Goal: Task Accomplishment & Management: Use online tool/utility

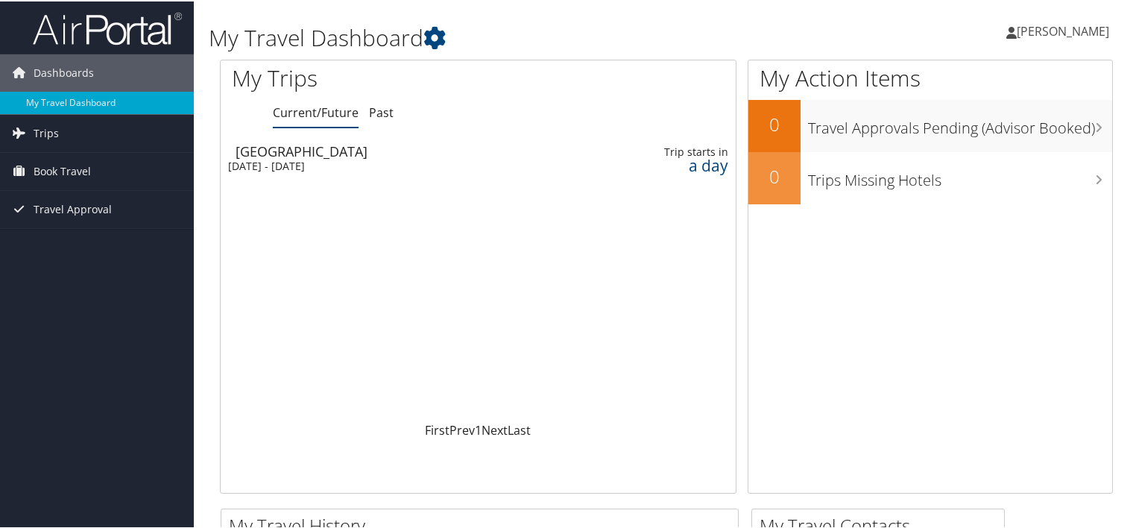
click at [391, 162] on div "[DATE] - [DATE]" at bounding box center [395, 164] width 335 height 13
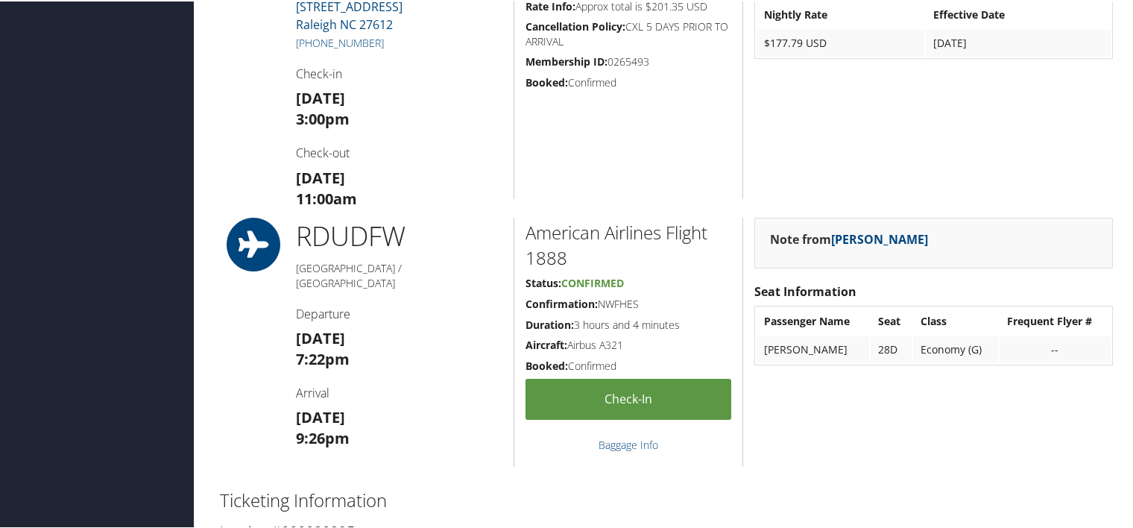
scroll to position [895, 0]
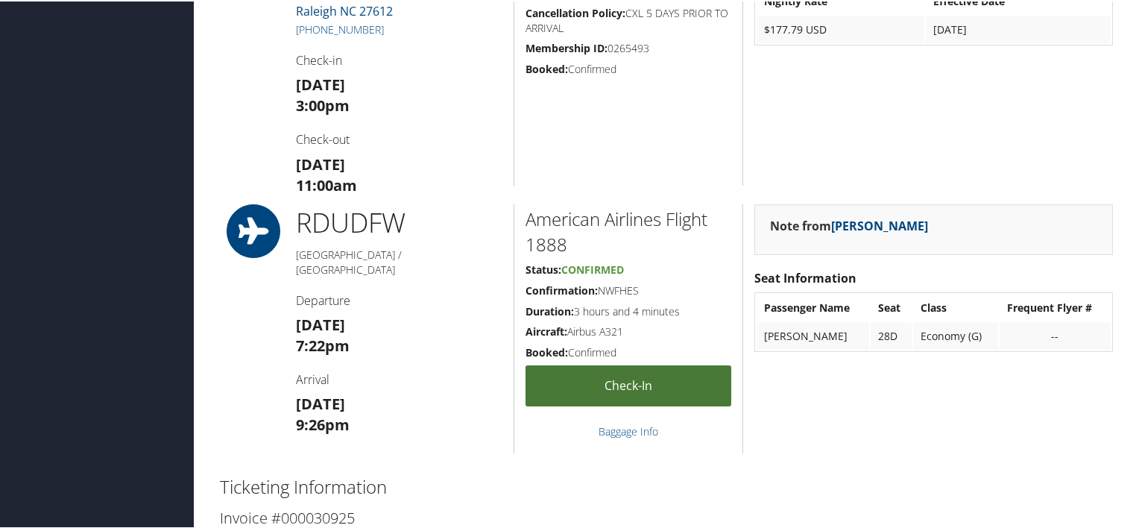
click at [623, 385] on link "Check-in" at bounding box center [629, 384] width 206 height 41
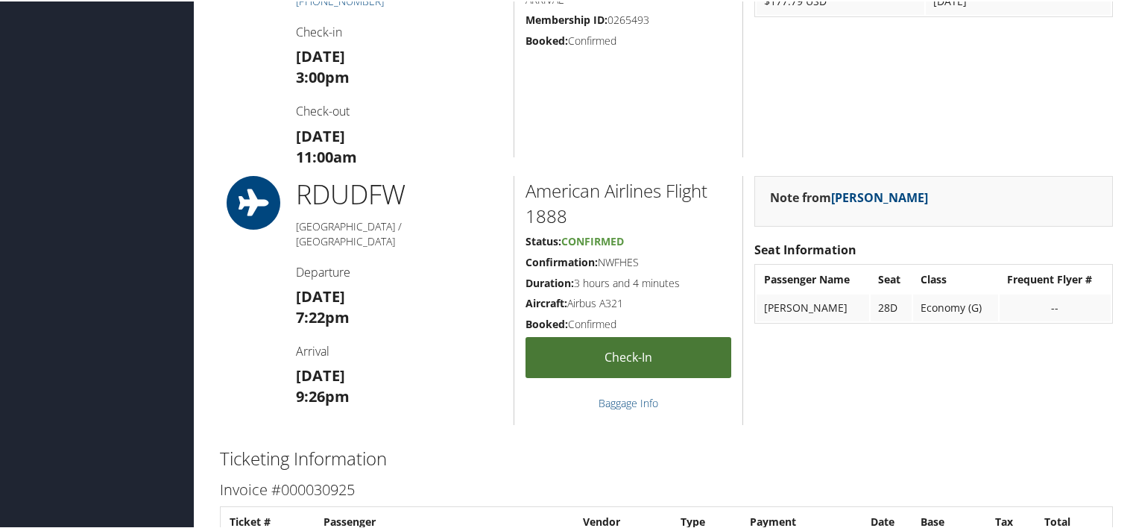
scroll to position [921, 0]
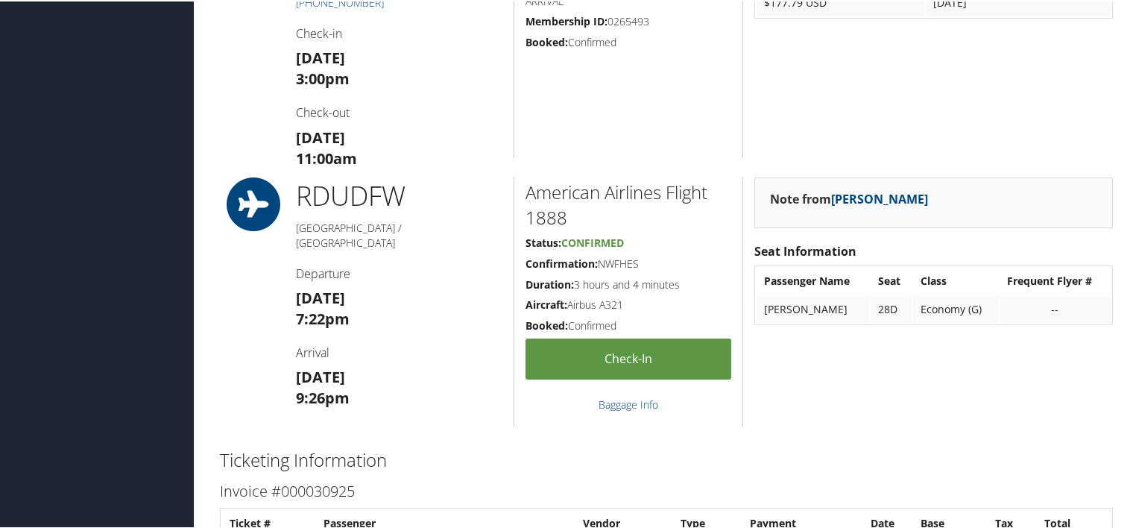
drag, startPoint x: 640, startPoint y: 260, endPoint x: 599, endPoint y: 256, distance: 40.4
click at [599, 256] on h5 "Confirmation: NWFHES" at bounding box center [629, 262] width 206 height 15
drag, startPoint x: 599, startPoint y: 256, endPoint x: 624, endPoint y: 261, distance: 25.0
copy h5 "NWFHES"
